Goal: Information Seeking & Learning: Check status

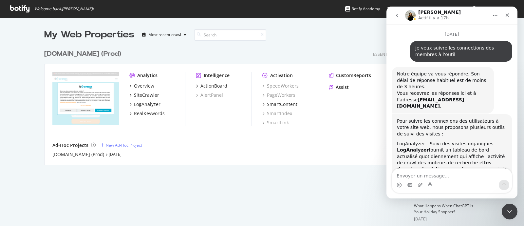
scroll to position [971, 0]
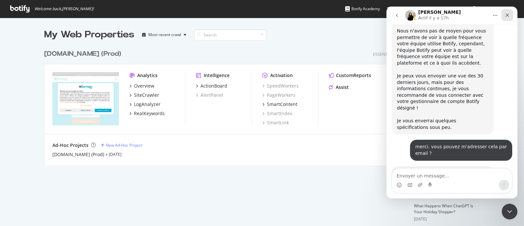
click at [508, 12] on icon "Fermer" at bounding box center [507, 14] width 5 height 5
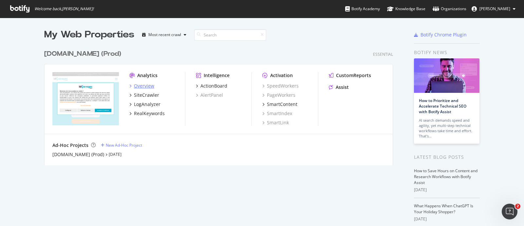
click at [147, 86] on div "Overview" at bounding box center [144, 86] width 20 height 7
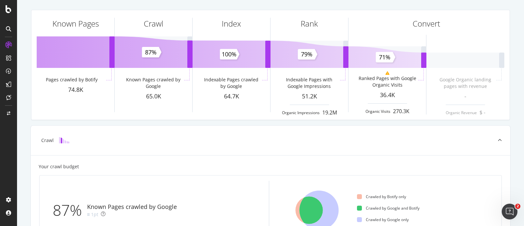
scroll to position [38, 0]
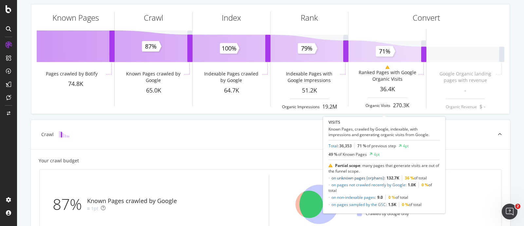
click at [378, 178] on link "on unknown pages (orphans)" at bounding box center [357, 178] width 53 height 6
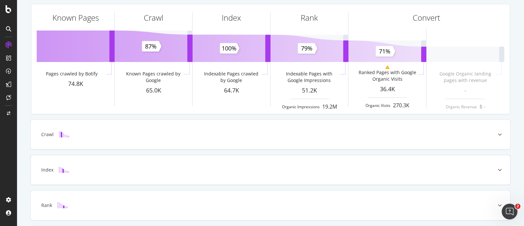
scroll to position [236, 0]
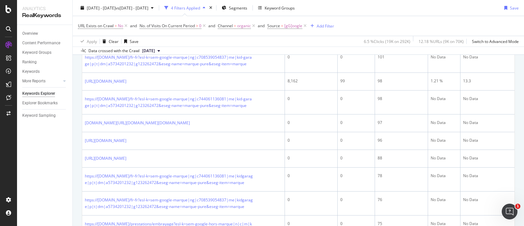
scroll to position [367, 0]
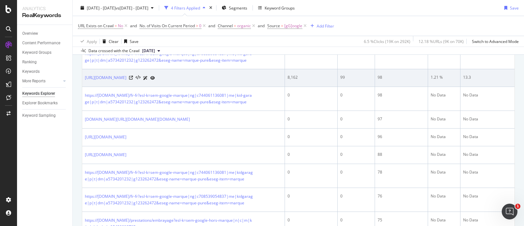
click at [155, 80] on icon at bounding box center [152, 78] width 5 height 4
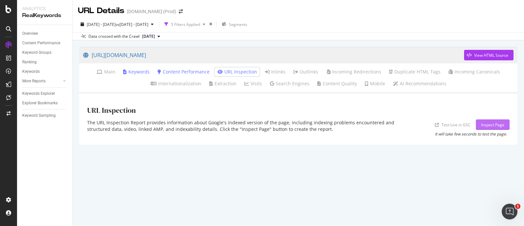
click at [501, 126] on div "Inspect Page" at bounding box center [492, 125] width 23 height 6
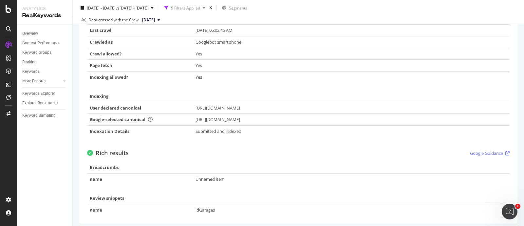
scroll to position [198, 0]
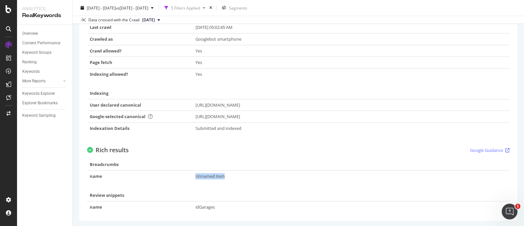
drag, startPoint x: 247, startPoint y: 174, endPoint x: 150, endPoint y: 170, distance: 97.4
click at [150, 170] on tr "name Unnamed item" at bounding box center [298, 175] width 422 height 11
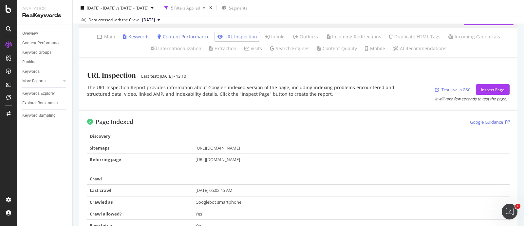
scroll to position [34, 0]
click at [452, 91] on link "Test Live in GSC" at bounding box center [453, 90] width 36 height 7
